Goal: Find contact information: Find contact information

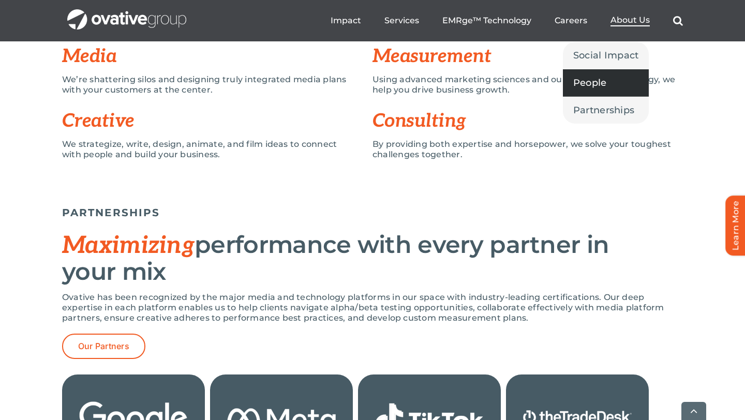
click at [602, 83] on span "People" at bounding box center [590, 83] width 34 height 14
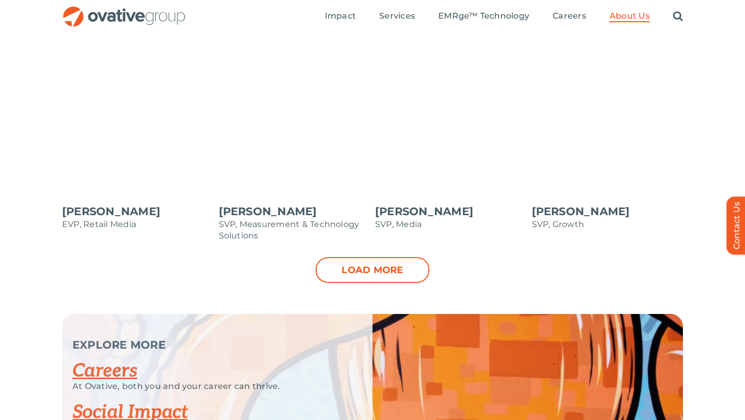
scroll to position [1065, 0]
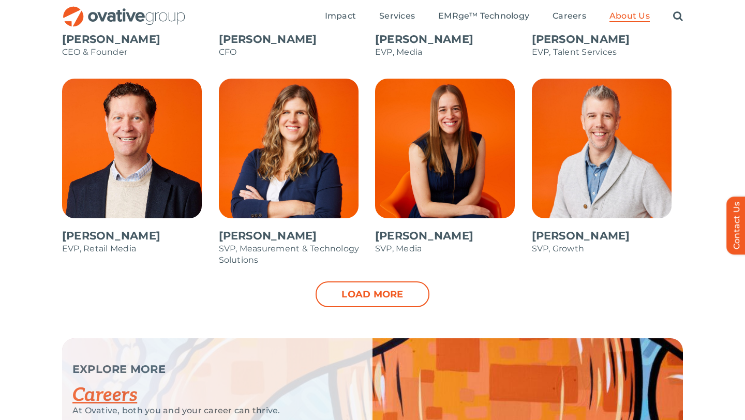
click at [346, 307] on div "[PERSON_NAME] CEO & Founder [PERSON_NAME] CFO [PERSON_NAME] EVP, Media [PERSON_…" at bounding box center [372, 110] width 745 height 456
click at [347, 287] on link "Load more" at bounding box center [373, 294] width 114 height 26
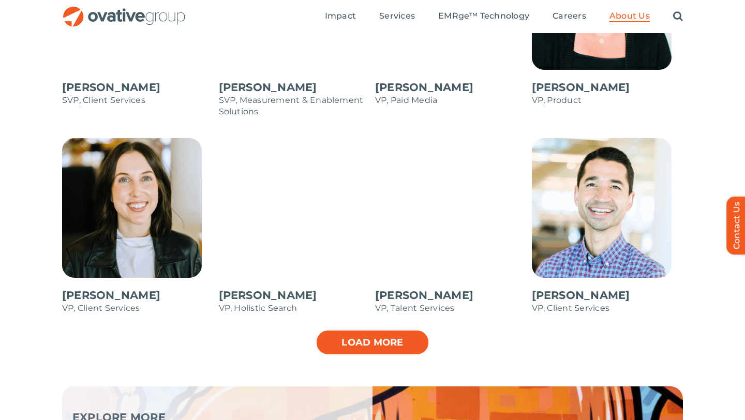
scroll to position [1421, 0]
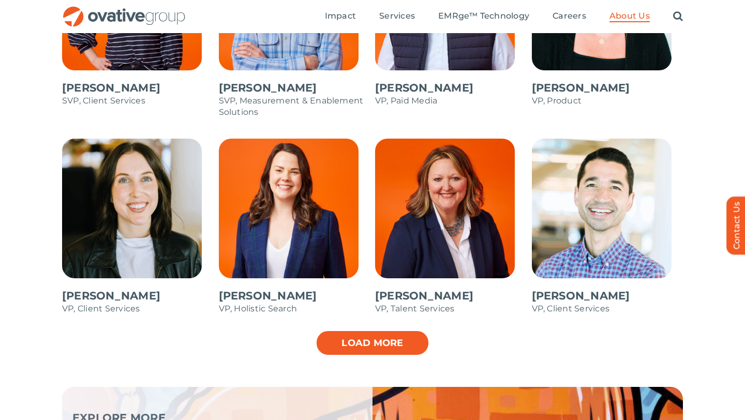
click at [356, 340] on link "Load more" at bounding box center [373, 343] width 114 height 26
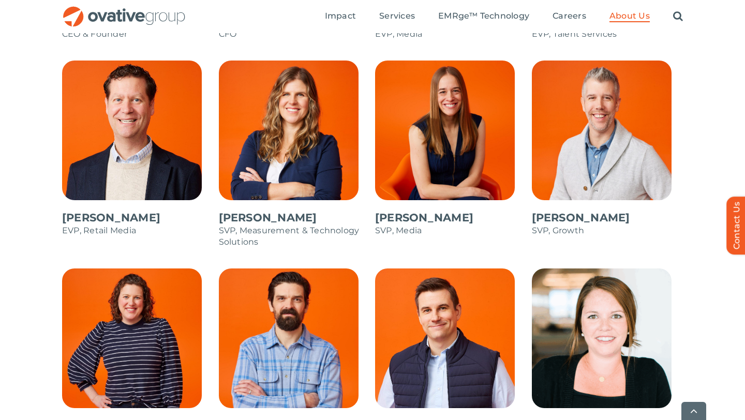
scroll to position [1095, 0]
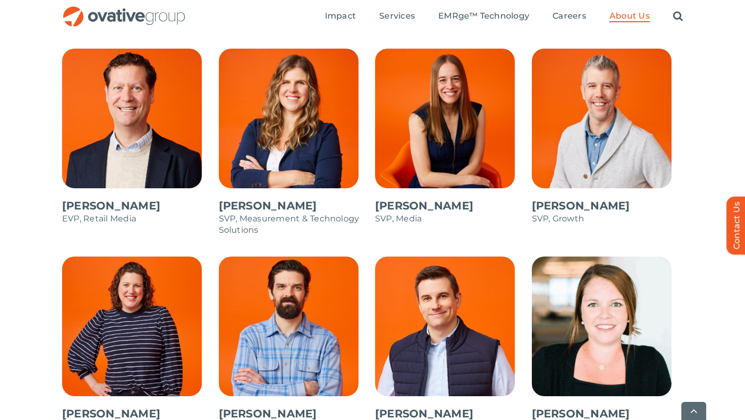
click at [622, 101] on span at bounding box center [608, 142] width 152 height 186
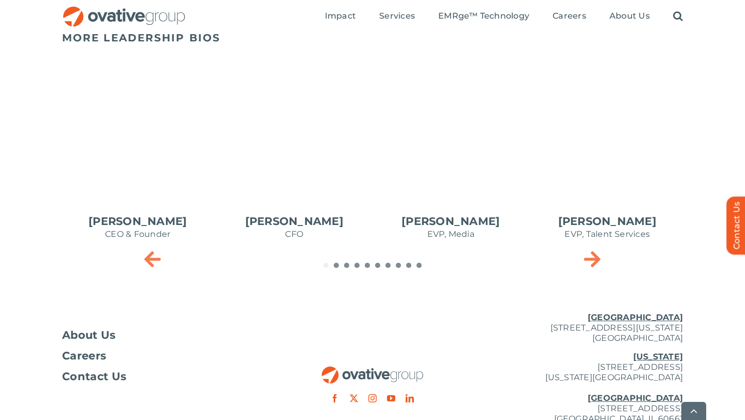
scroll to position [485, 0]
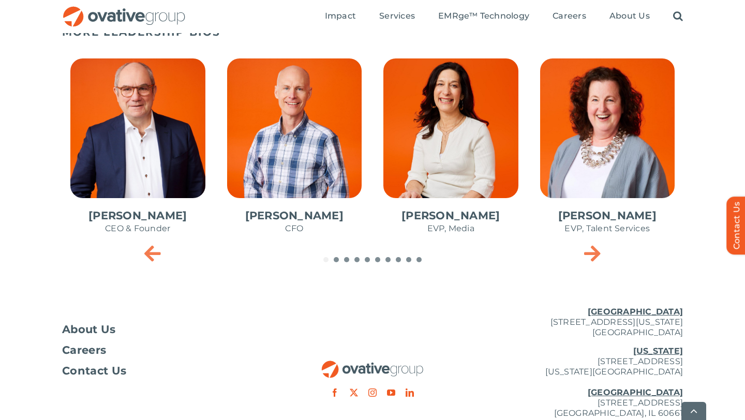
click at [442, 132] on span "3 / 10" at bounding box center [451, 151] width 152 height 203
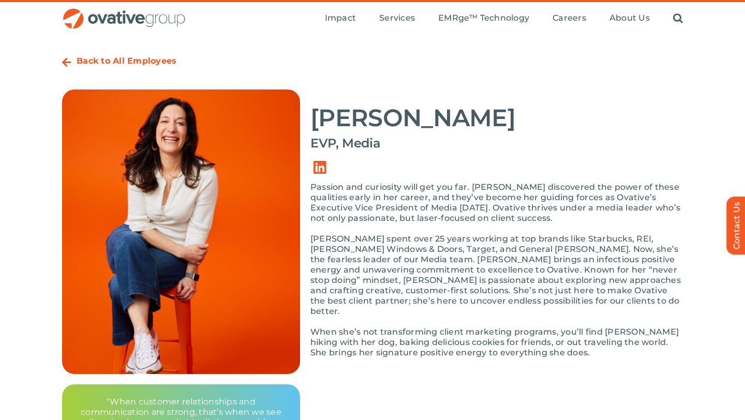
scroll to position [24, 0]
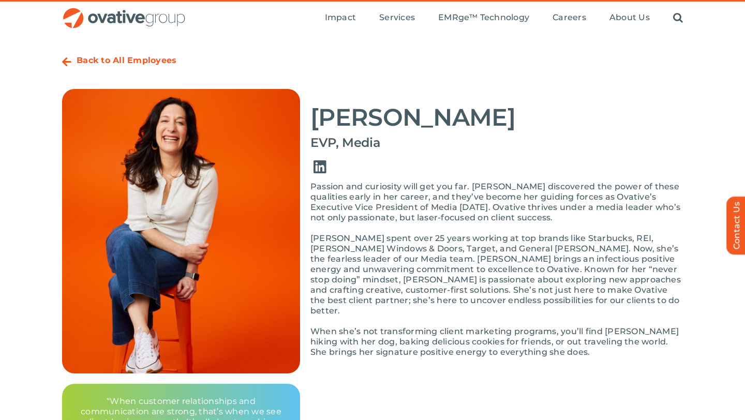
click at [322, 166] on link "Link to https://www.linkedin.com/in/anniezipfel" at bounding box center [319, 167] width 29 height 29
